Goal: Communication & Community: Answer question/provide support

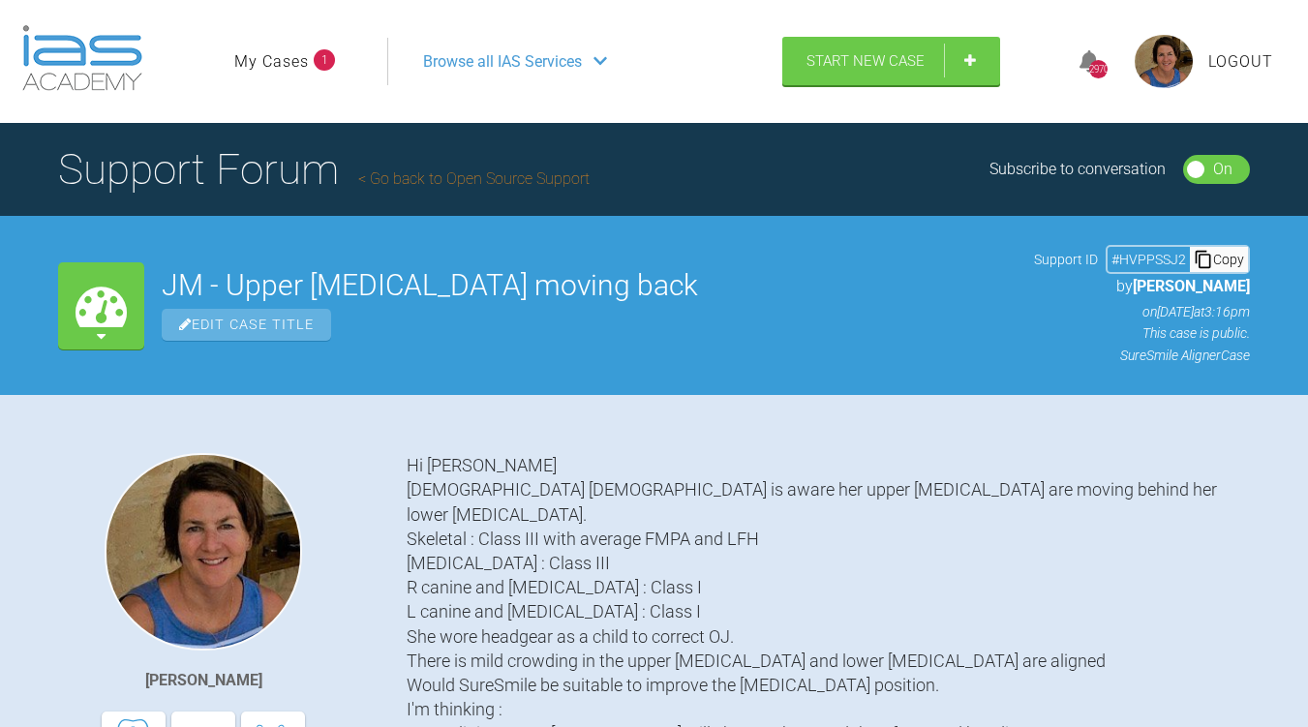
click at [287, 65] on link "My Cases" at bounding box center [271, 61] width 75 height 25
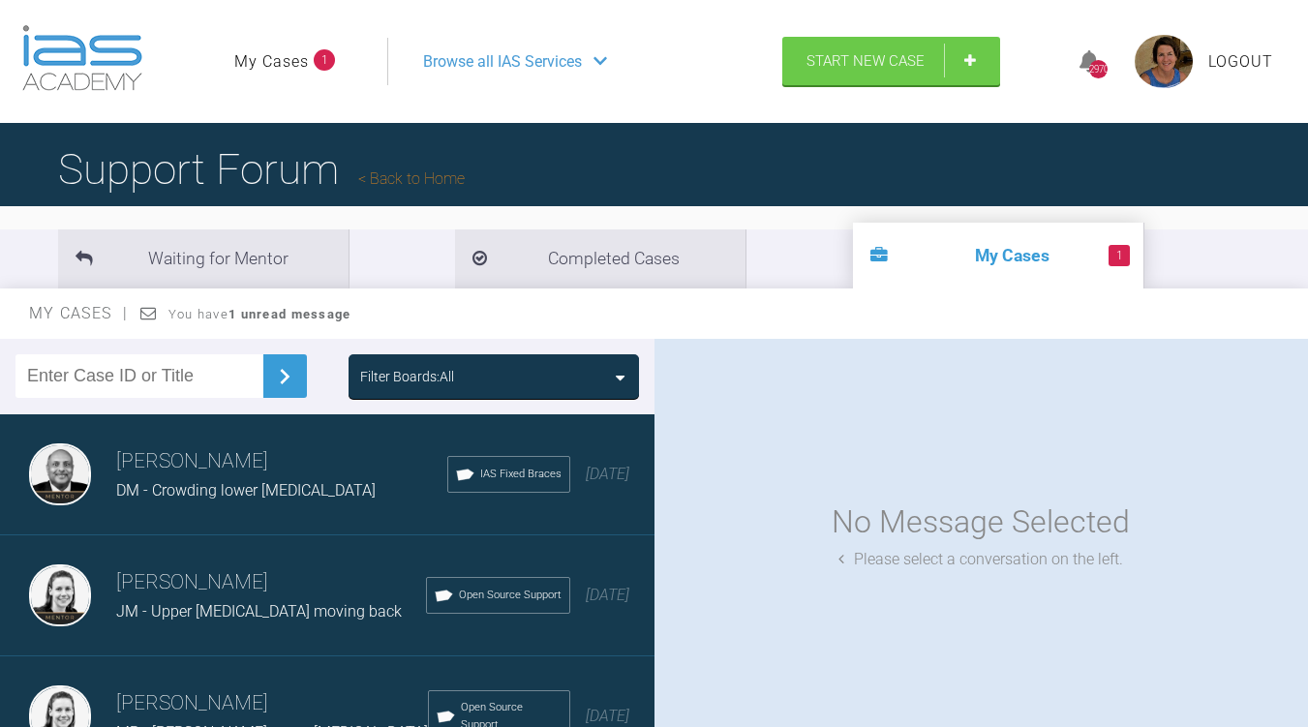
click at [599, 381] on div "Filter Boards: All" at bounding box center [493, 376] width 267 height 21
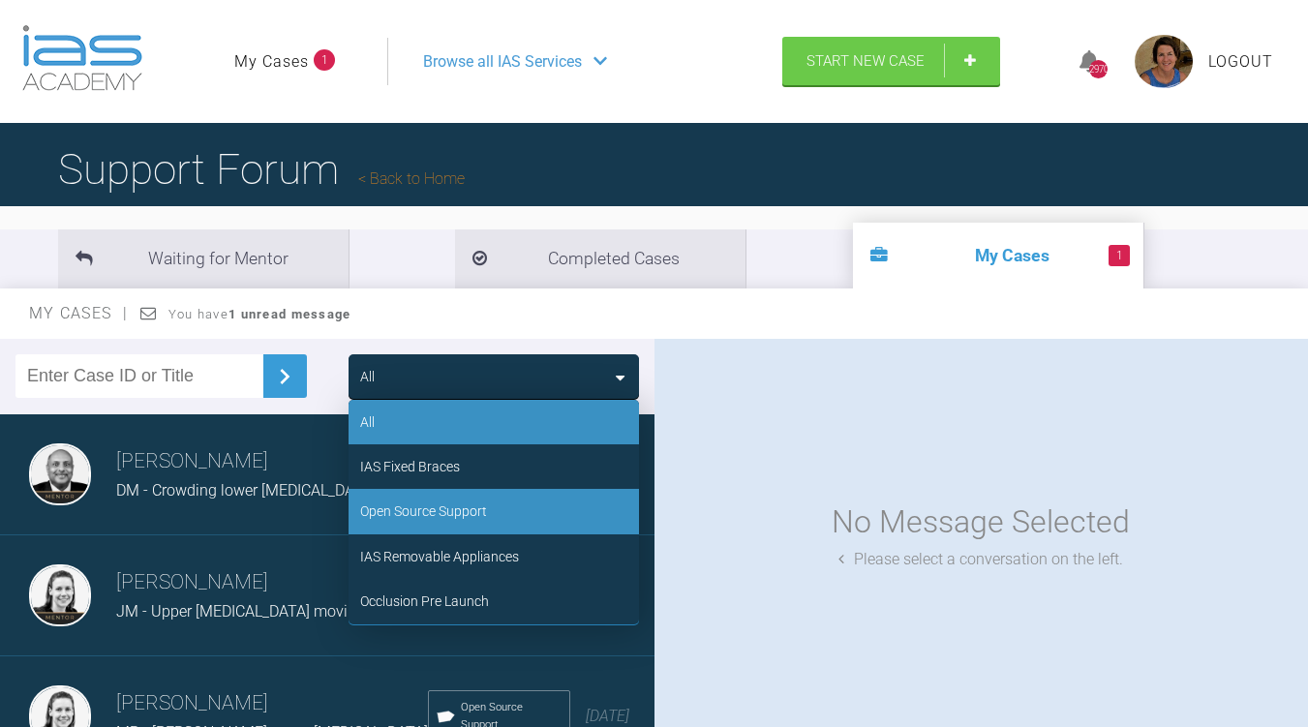
click at [452, 519] on div "Open Source Support" at bounding box center [423, 511] width 127 height 21
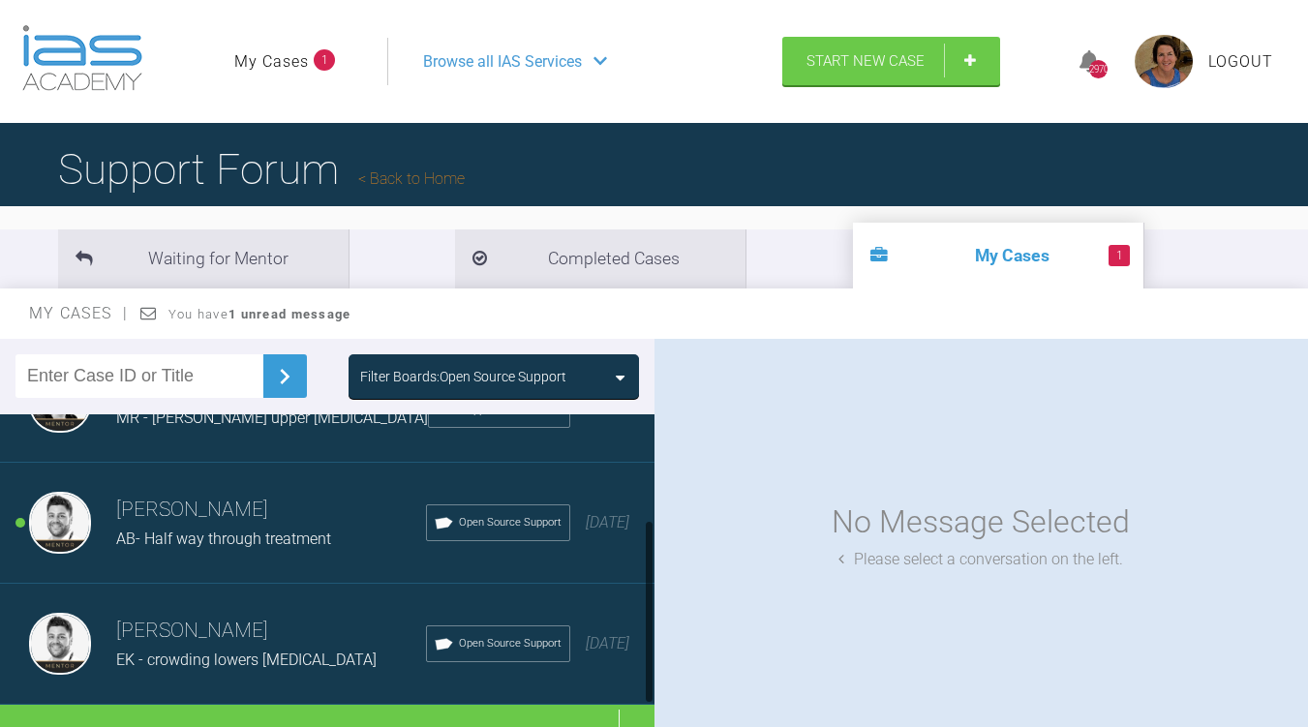
scroll to position [183, 0]
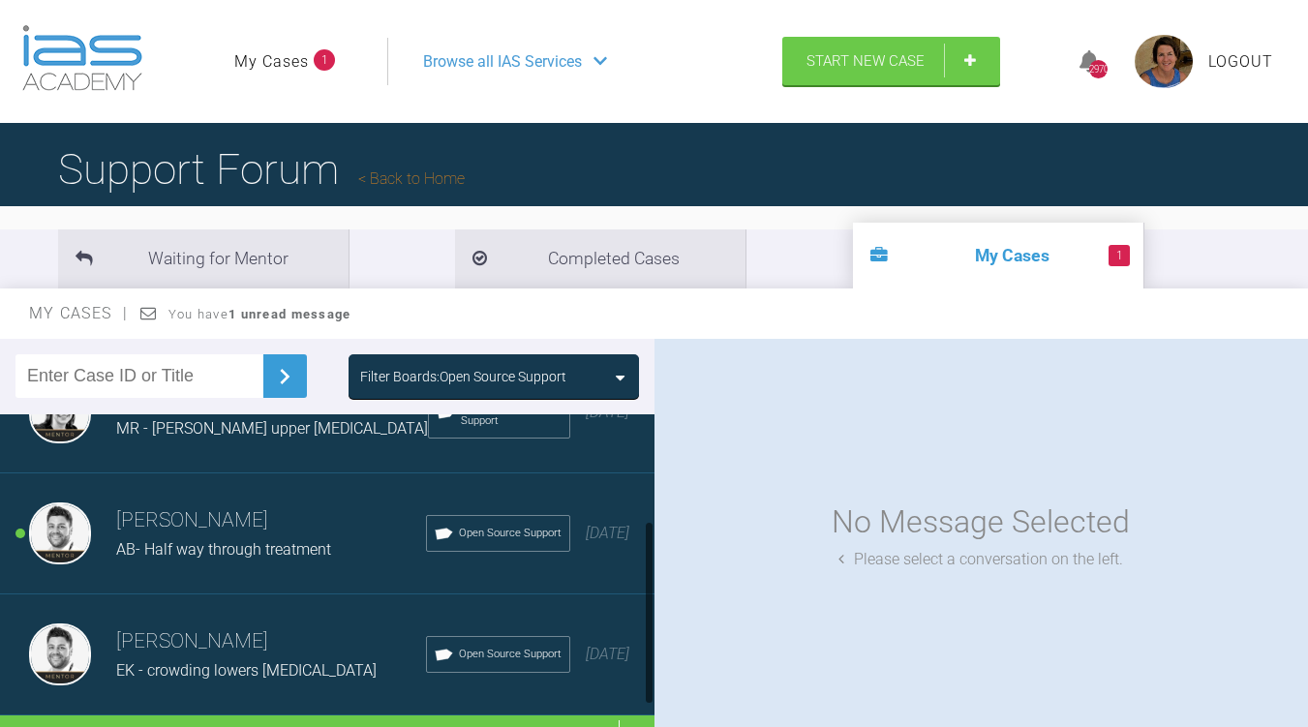
click at [244, 555] on span "AB- Half way through treatment" at bounding box center [223, 549] width 215 height 18
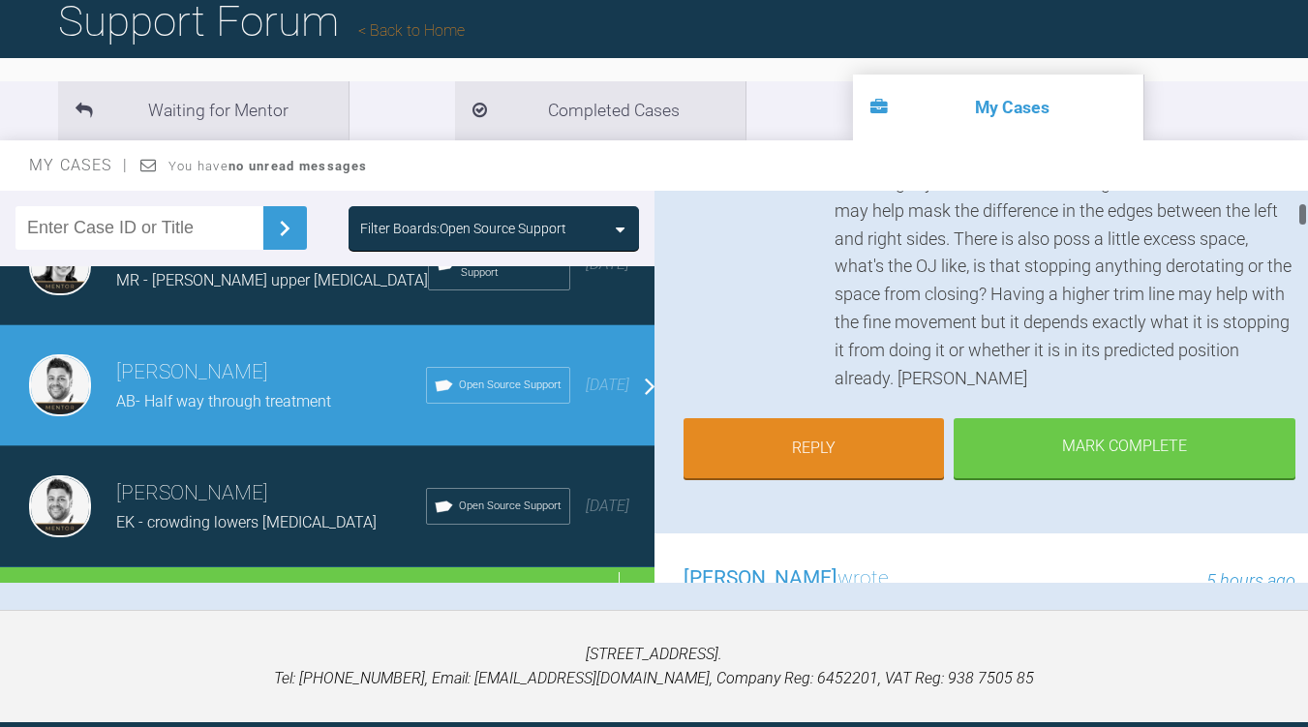
scroll to position [469, 0]
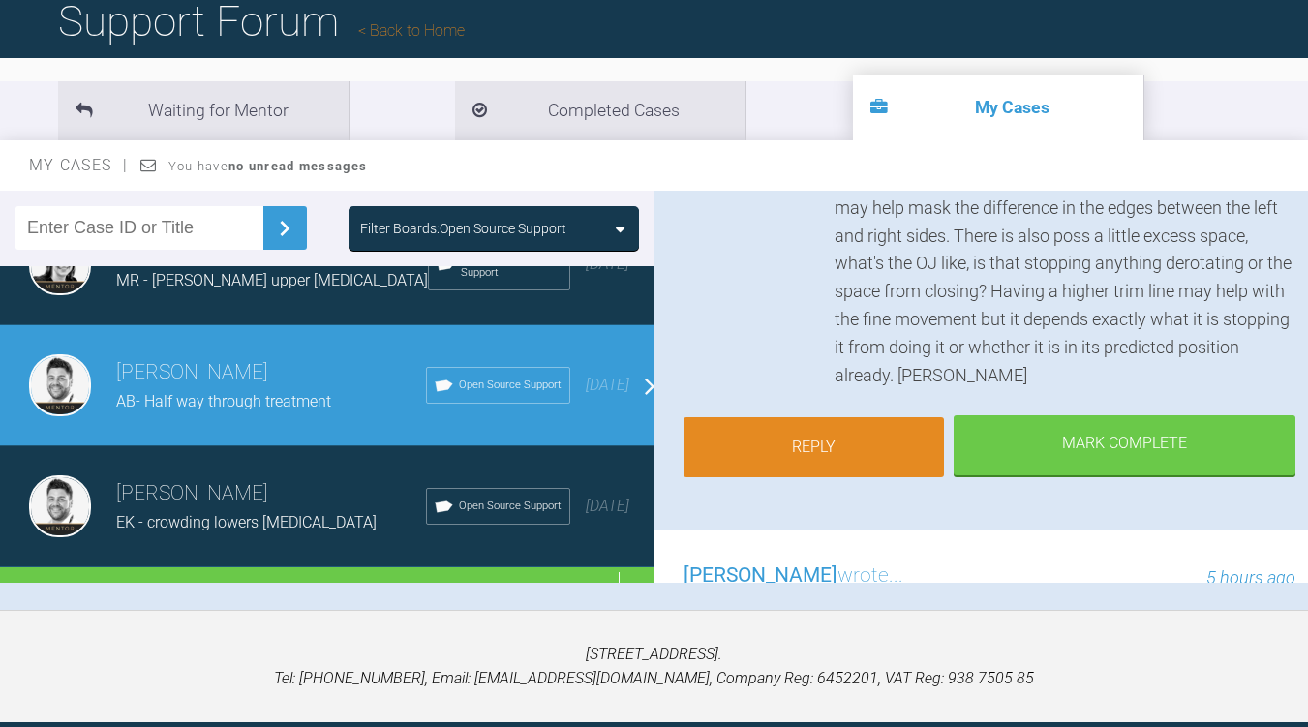
click at [826, 440] on link "Reply" at bounding box center [814, 447] width 260 height 60
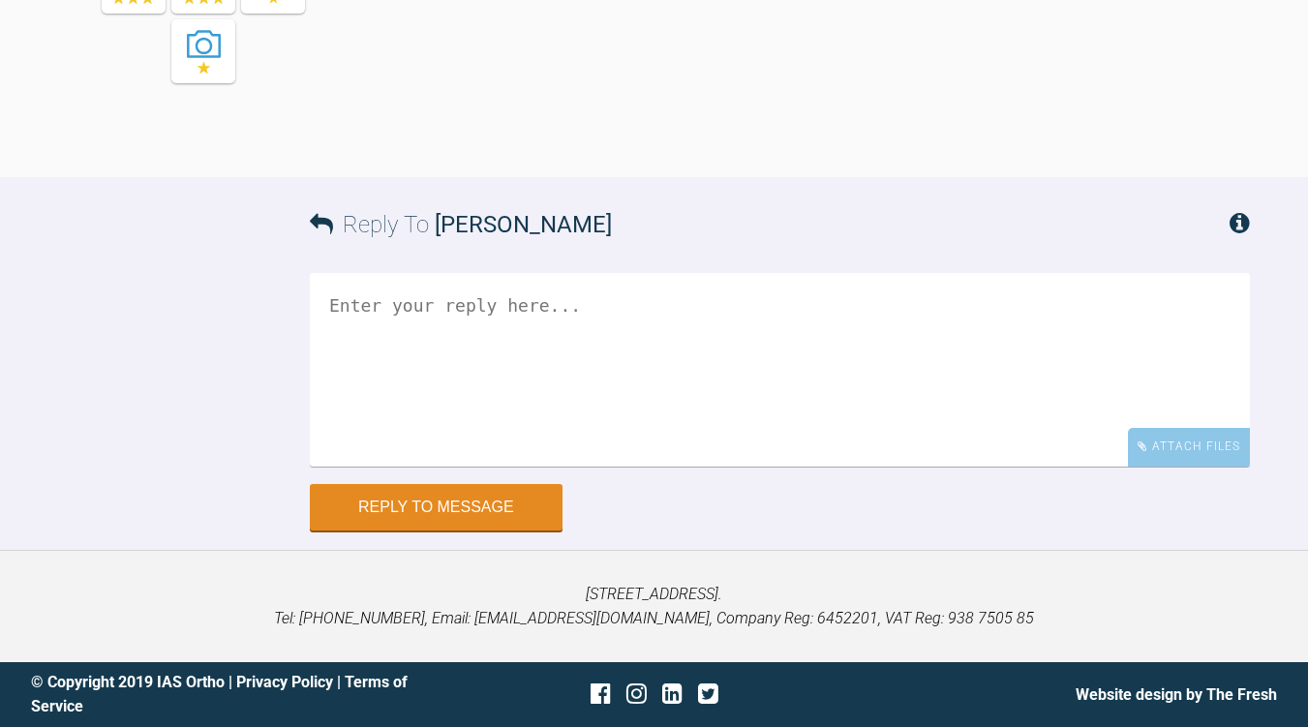
scroll to position [15647, 0]
click at [324, 302] on textarea at bounding box center [780, 370] width 940 height 194
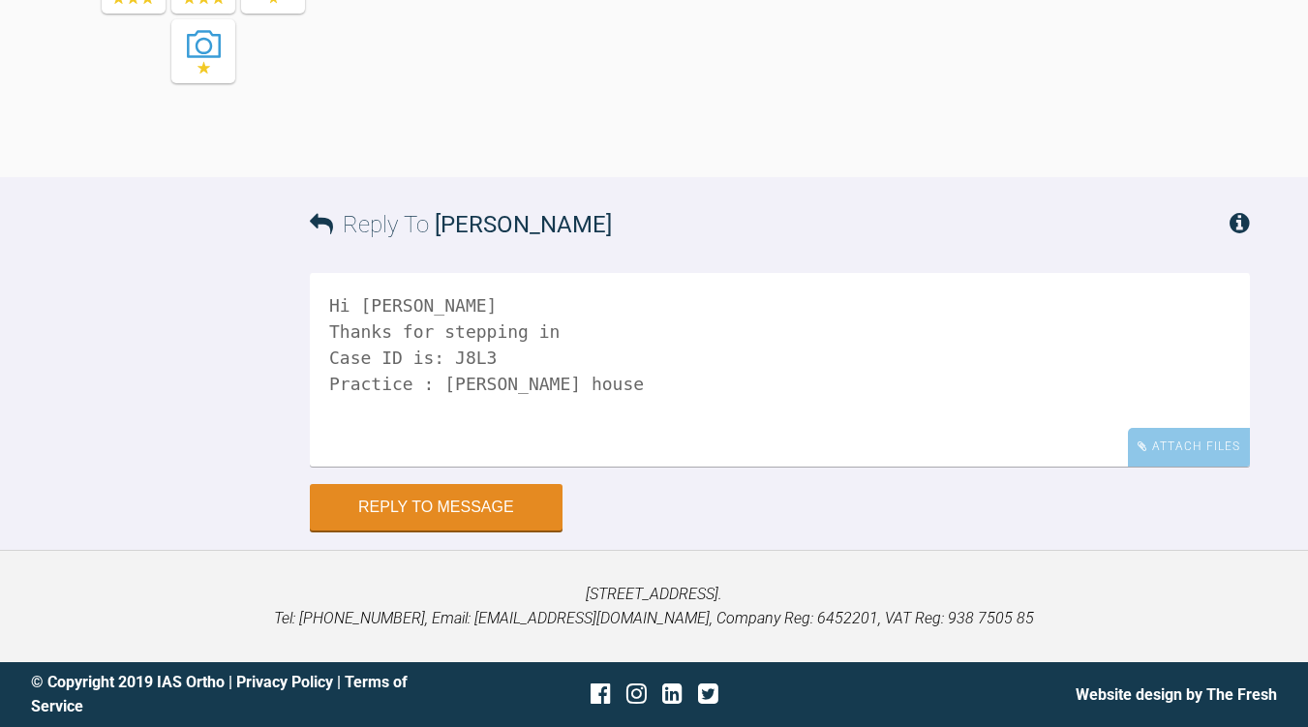
click at [324, 302] on textarea "Hi [PERSON_NAME] Thanks for stepping in Case ID is: J8L3 Practice : [PERSON_NAM…" at bounding box center [780, 370] width 940 height 194
type textarea "Hi [PERSON_NAME] Thanks for stepping in Case ID is: J8L3 Practice : [PERSON_NAM…"
click at [1222, 445] on div "Attach Files" at bounding box center [1189, 447] width 122 height 38
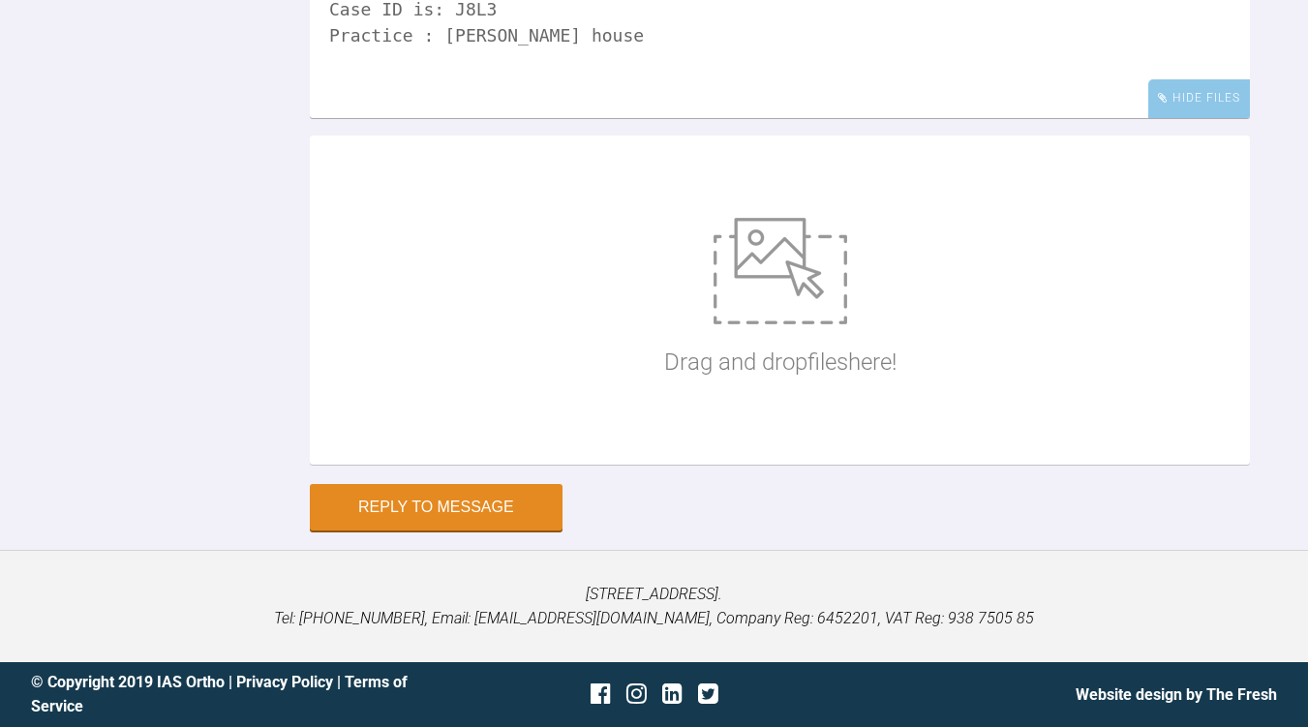
click at [782, 324] on img at bounding box center [781, 271] width 134 height 107
type input "C:\fakepath\[PERSON_NAME]jpg"
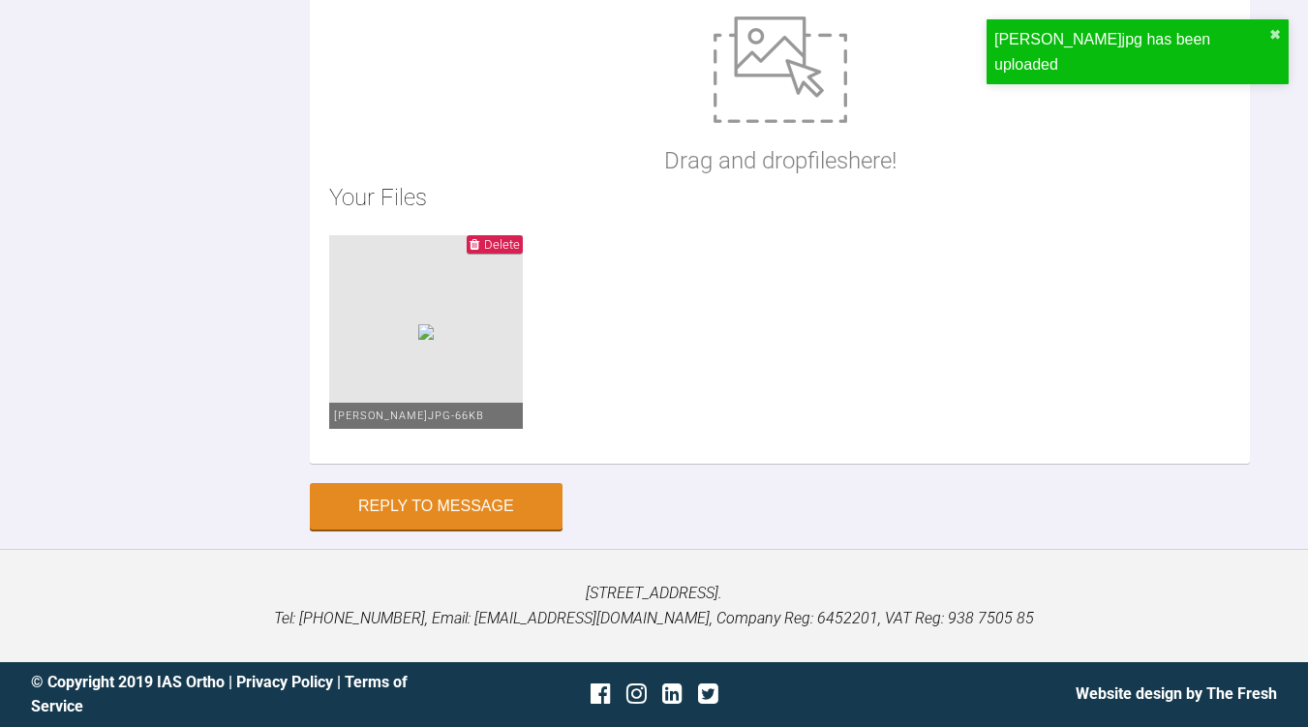
scroll to position [16047, 0]
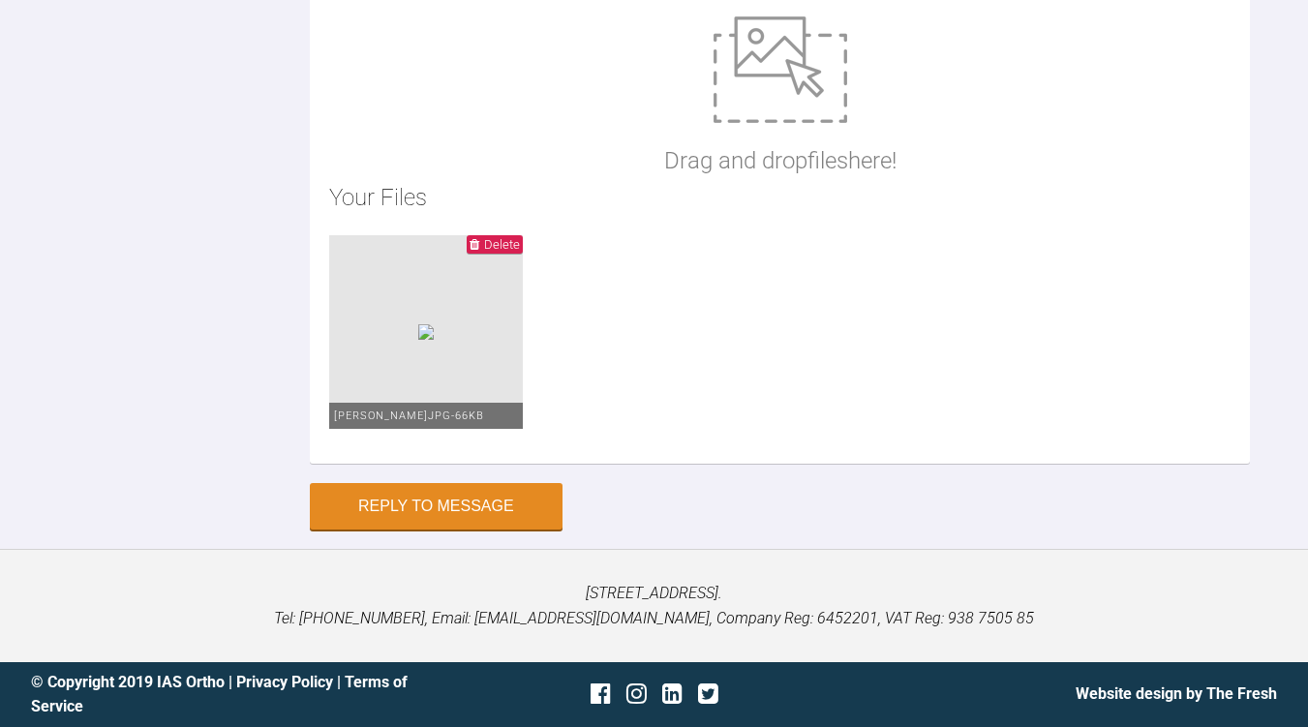
click at [434, 340] on img at bounding box center [425, 331] width 15 height 15
click at [758, 123] on img at bounding box center [781, 69] width 134 height 107
type input "C:\fakepath\Ortho Capture_Center.JPG"
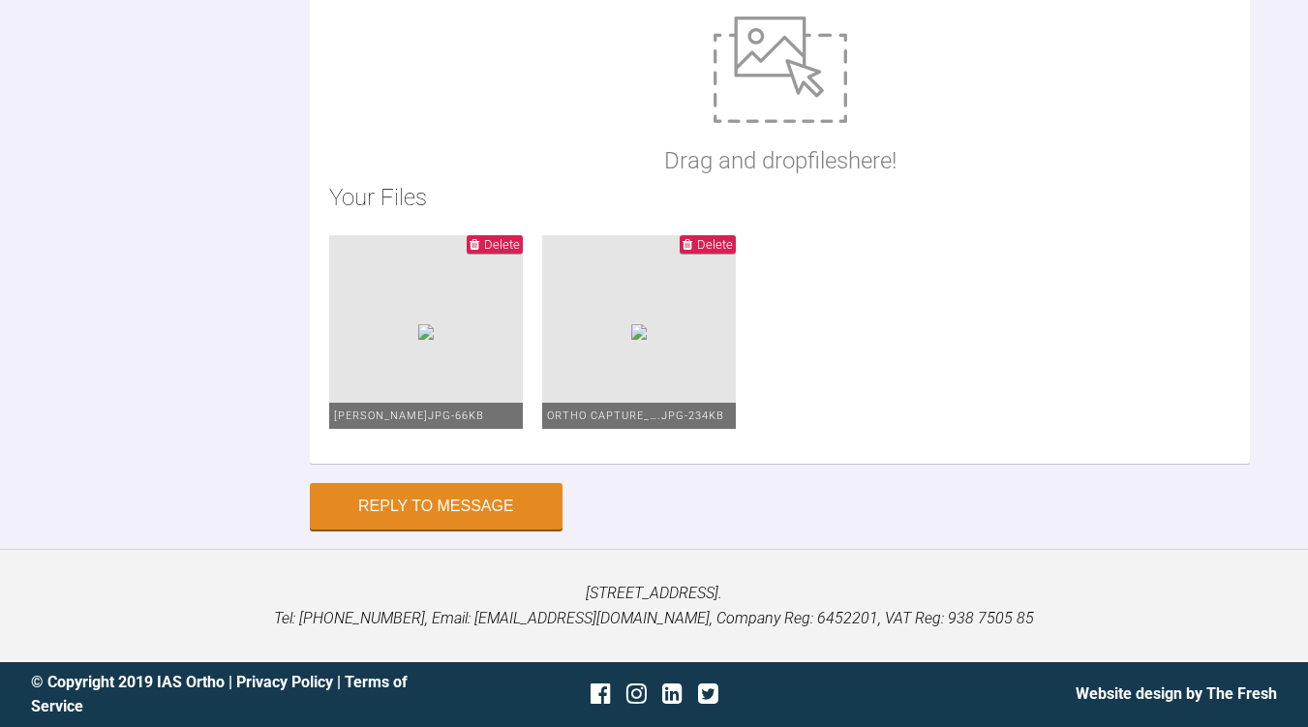
drag, startPoint x: 824, startPoint y: 145, endPoint x: 659, endPoint y: 168, distance: 166.2
click at [664, 168] on div "Drag and drop files here!" at bounding box center [780, 97] width 232 height 163
type input "C:\fakepath\thumbnail_Ortho Capture_Right.jpg"
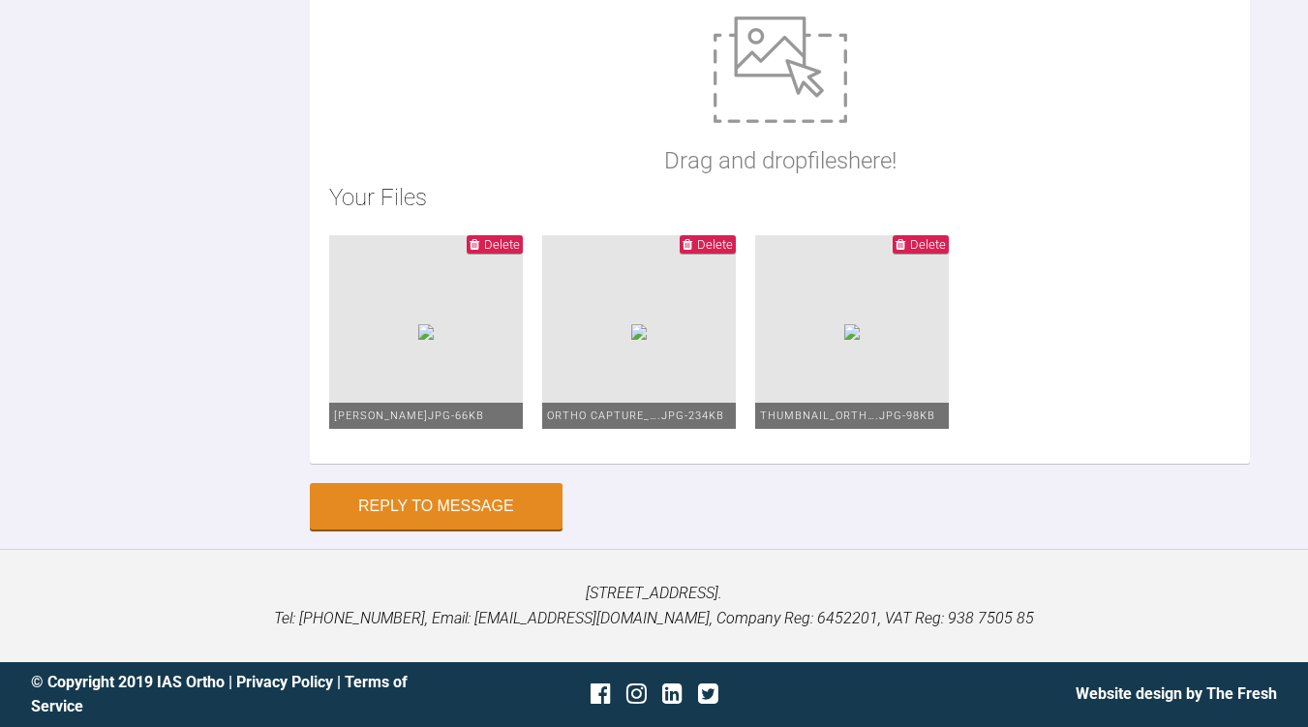
click at [647, 340] on img at bounding box center [638, 331] width 15 height 15
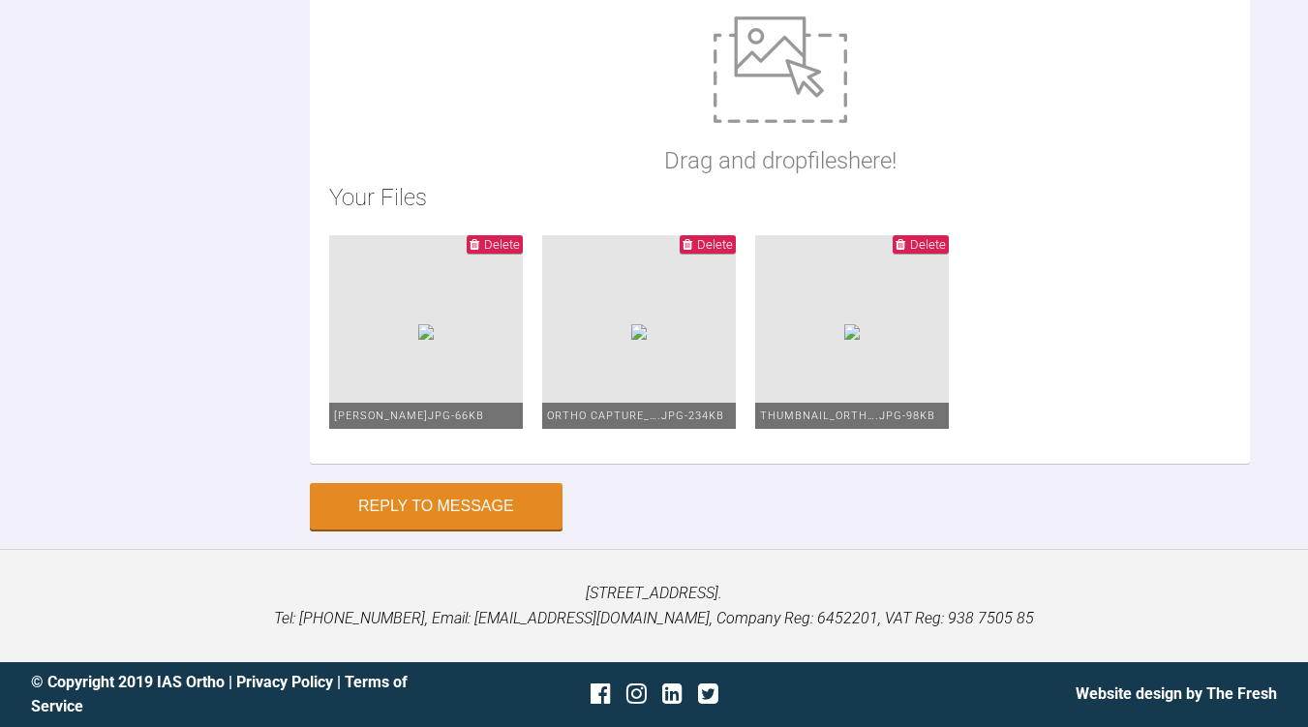
scroll to position [16342, 0]
type textarea "Hi [PERSON_NAME] Thanks for stepping in Case ID is: J8L3 Practice : [PERSON_NAM…"
click at [477, 502] on button "Reply to Message" at bounding box center [436, 508] width 253 height 46
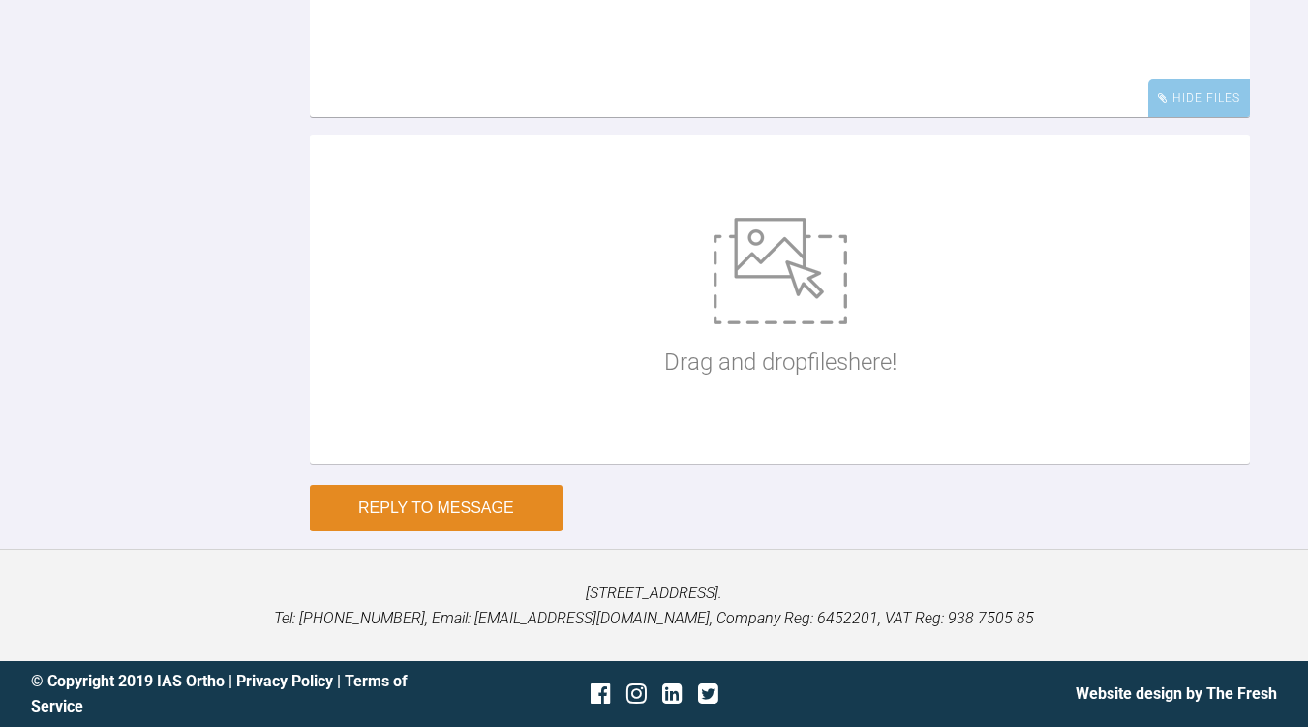
scroll to position [15927, 0]
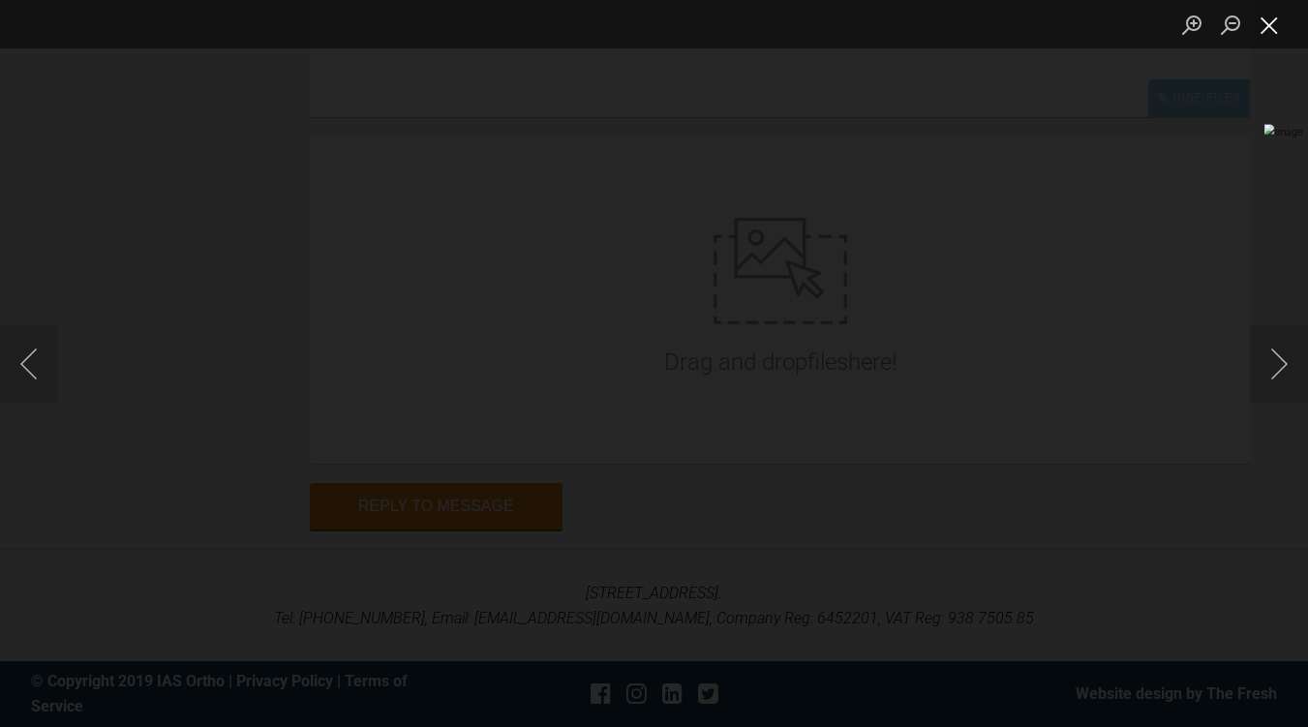
click at [1271, 38] on button "Close lightbox" at bounding box center [1269, 25] width 39 height 34
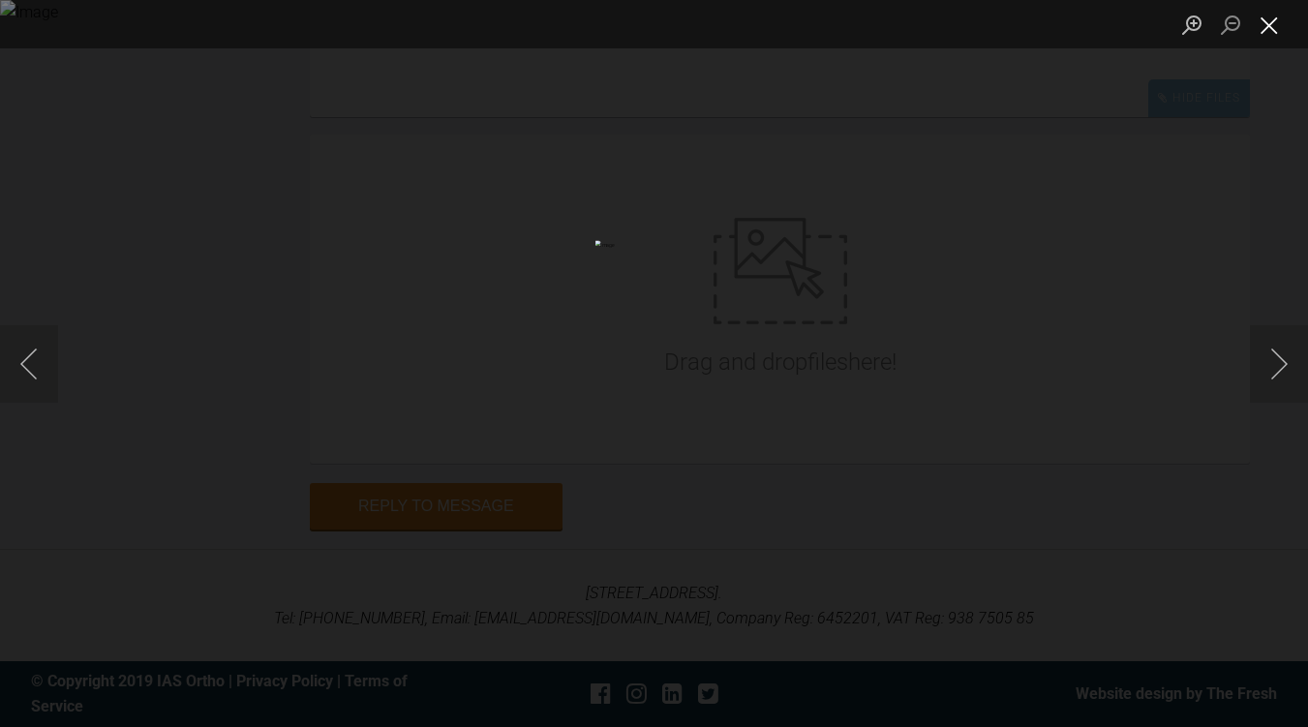
click at [1274, 30] on button "Close lightbox" at bounding box center [1269, 25] width 39 height 34
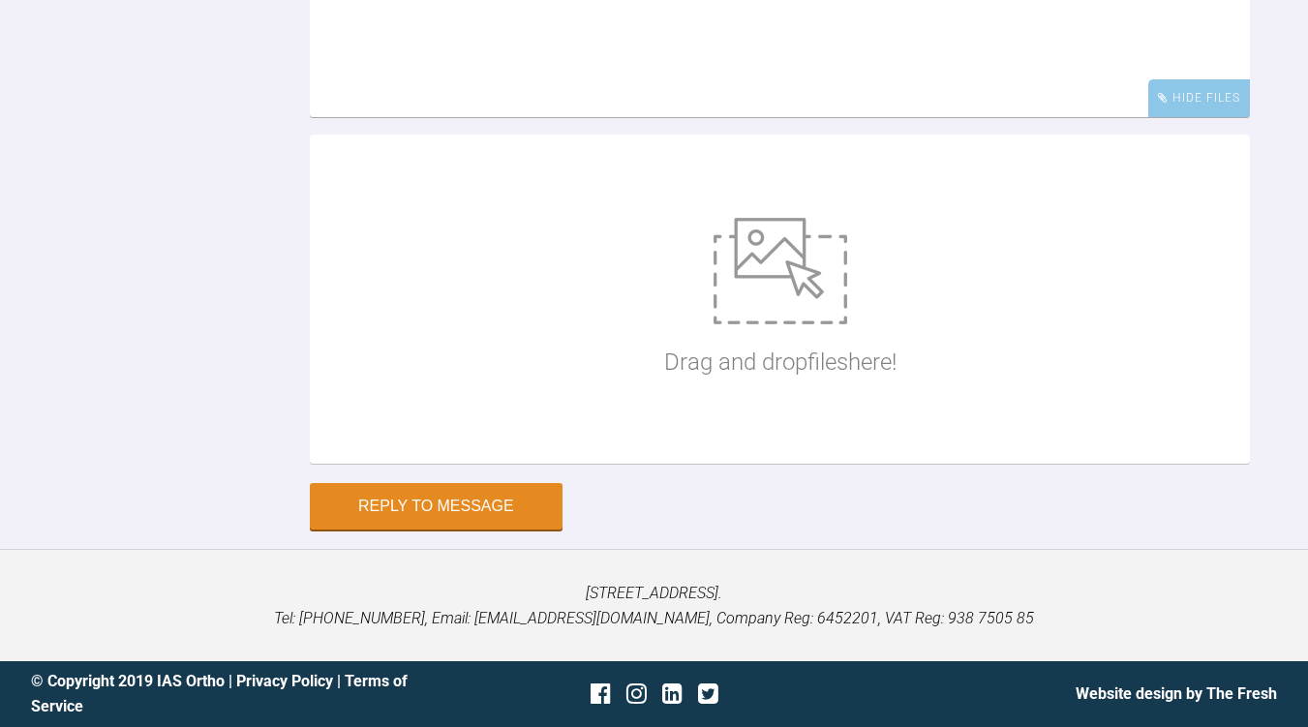
scroll to position [16325, 0]
click at [766, 324] on img at bounding box center [781, 271] width 134 height 107
type input "C:\fakepath\thumbnail_Ortho Capture_Top.jpg"
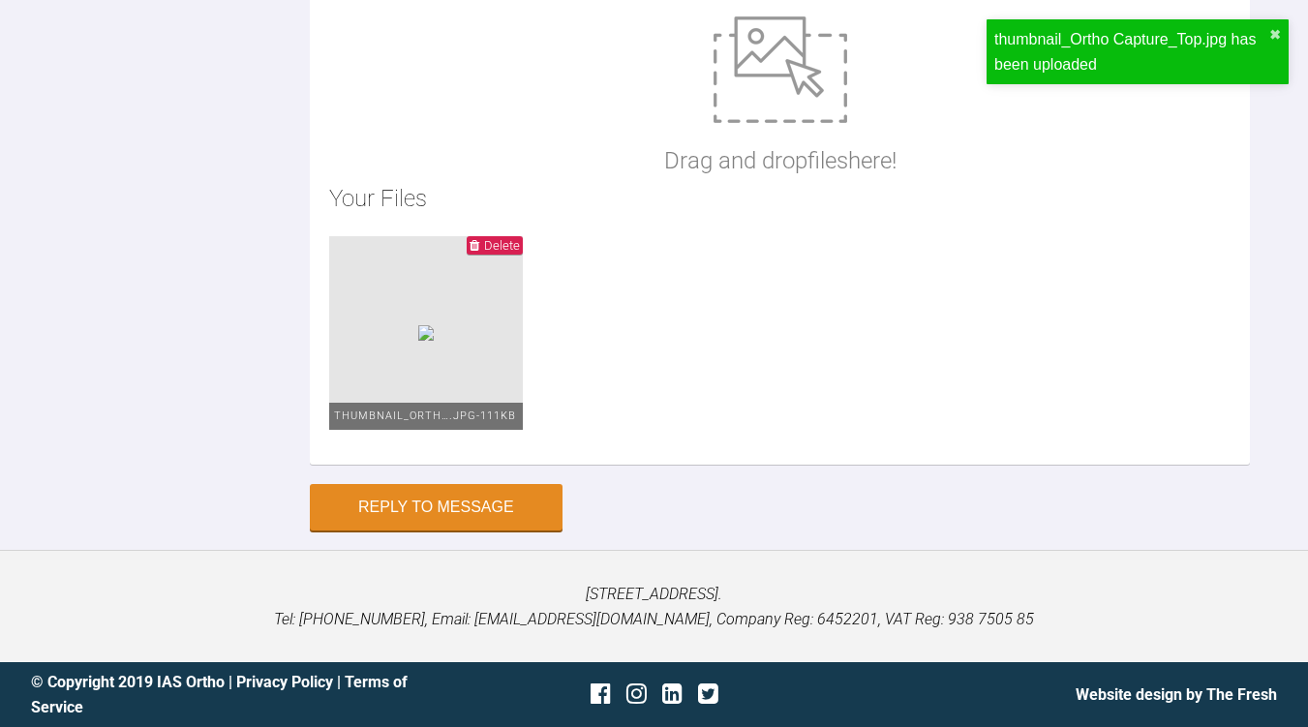
scroll to position [16704, 0]
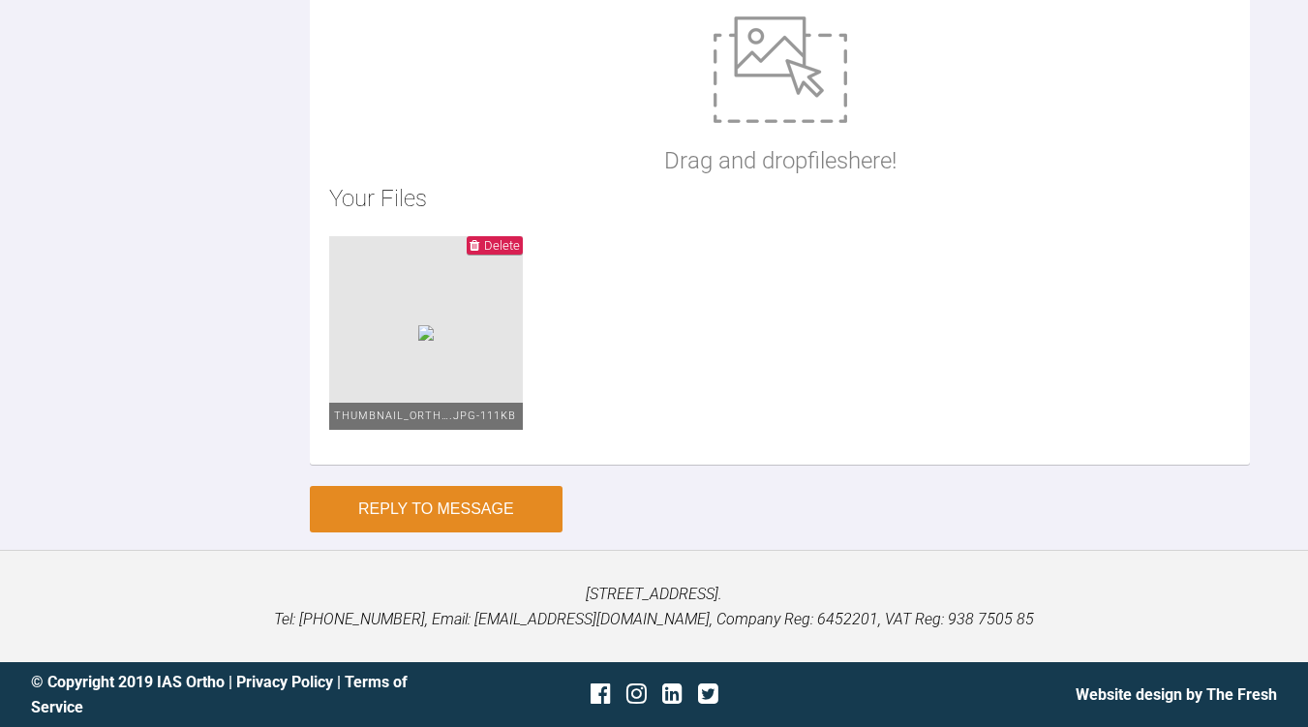
click at [492, 533] on button "Reply to Message" at bounding box center [436, 509] width 253 height 46
type textarea "HERE IS ANOTHER OCC VIEW"
click at [466, 525] on button "Reply to Message" at bounding box center [436, 509] width 253 height 46
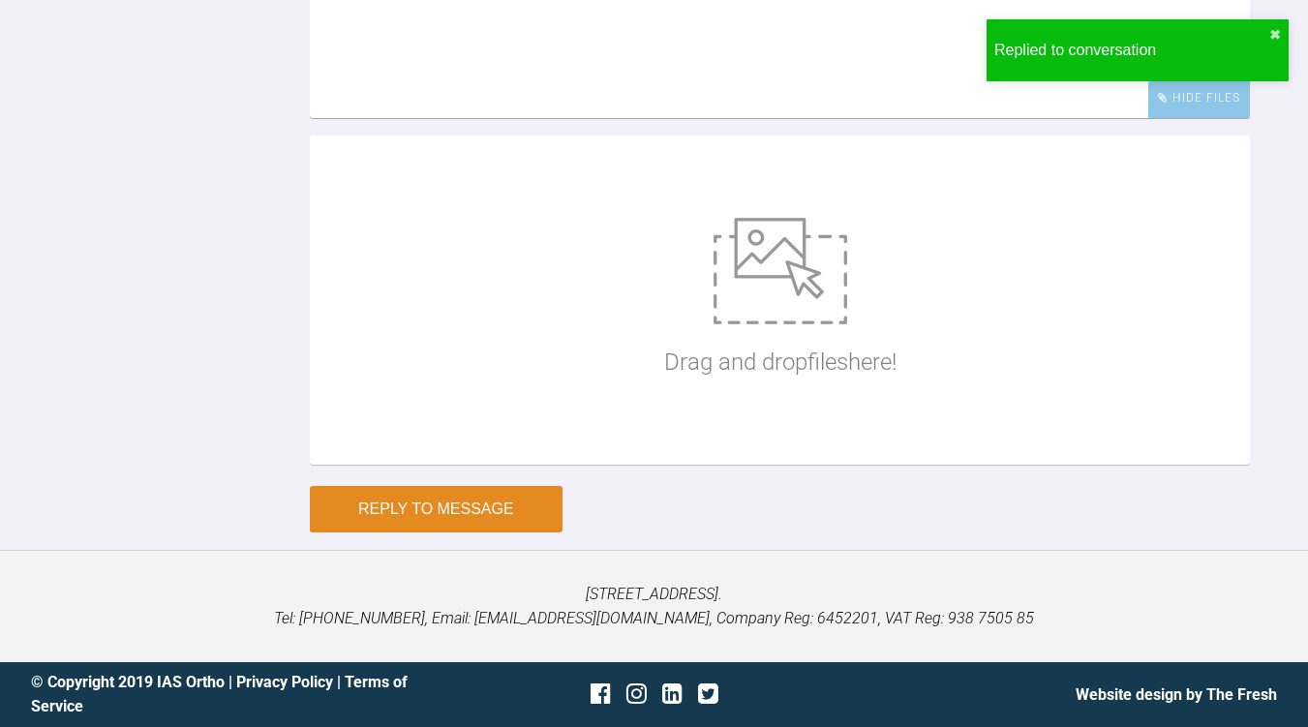
scroll to position [16457, 0]
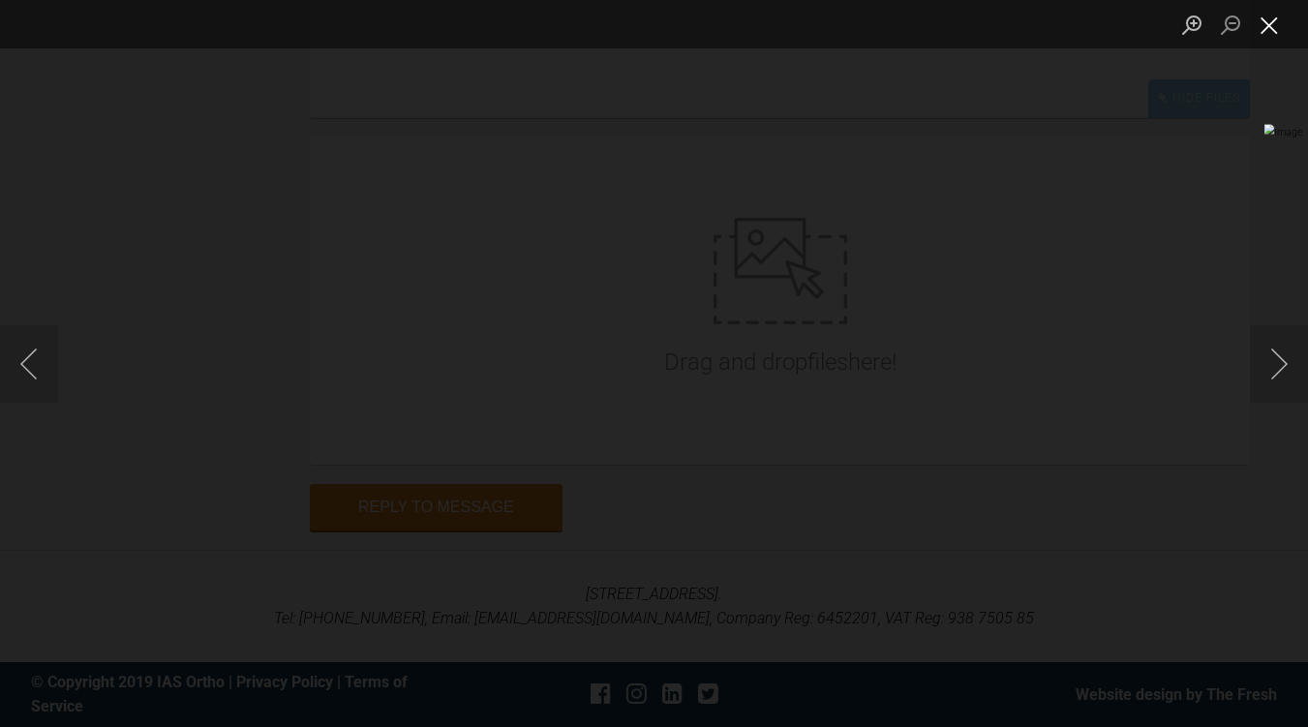
click at [1264, 36] on button "Close lightbox" at bounding box center [1269, 25] width 39 height 34
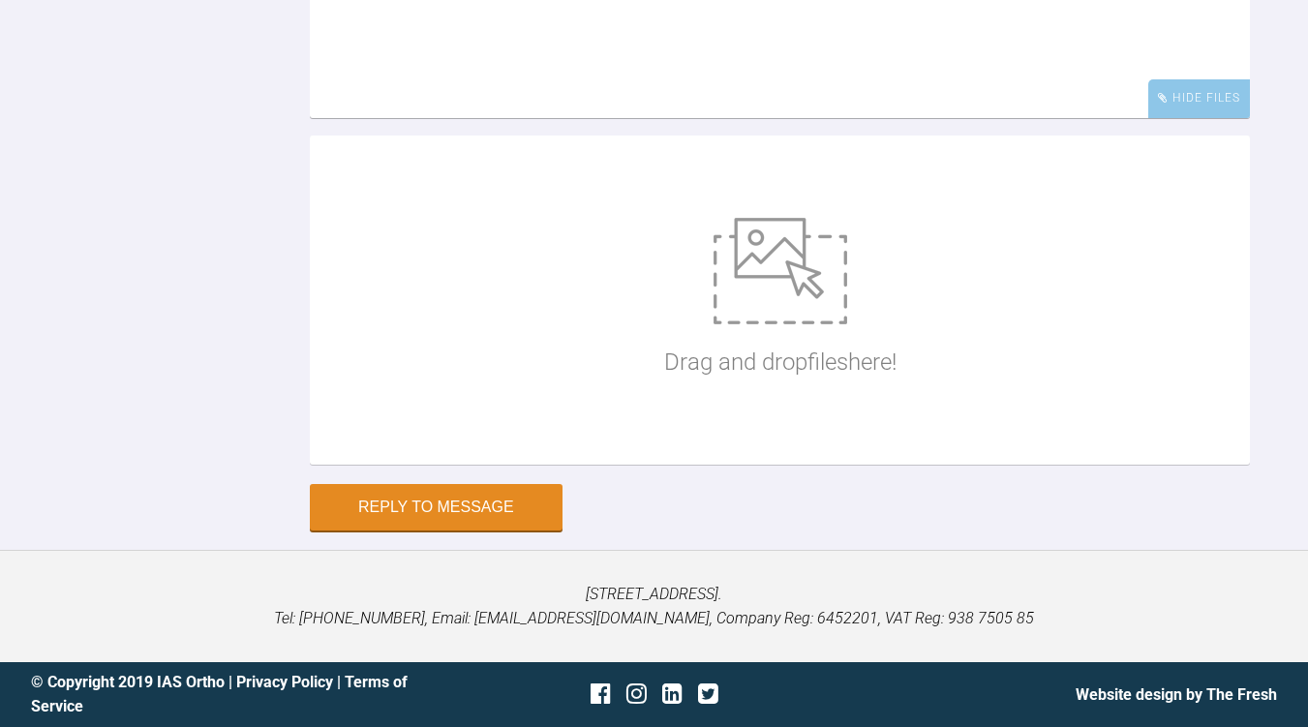
scroll to position [16767, 0]
